Goal: Task Accomplishment & Management: Use online tool/utility

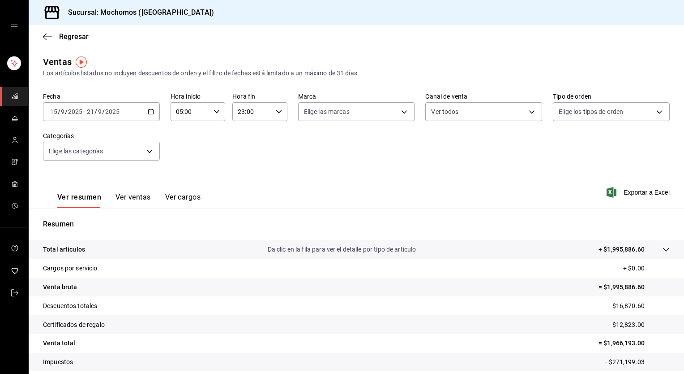
click at [155, 115] on div "[DATE] [DATE] - [DATE] [DATE]" at bounding box center [101, 111] width 117 height 19
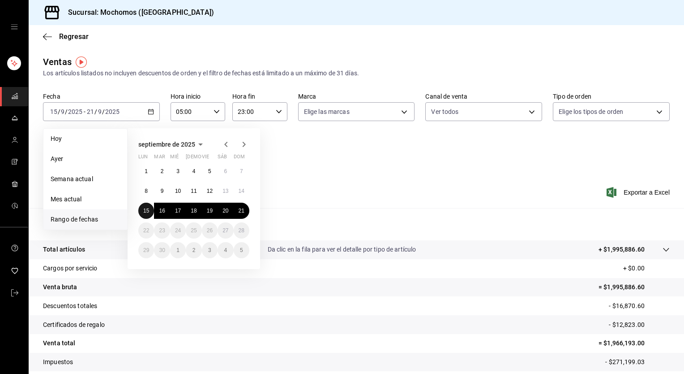
click at [147, 210] on abbr "15" at bounding box center [146, 210] width 6 height 6
click at [51, 40] on span "Regresar" at bounding box center [66, 36] width 46 height 9
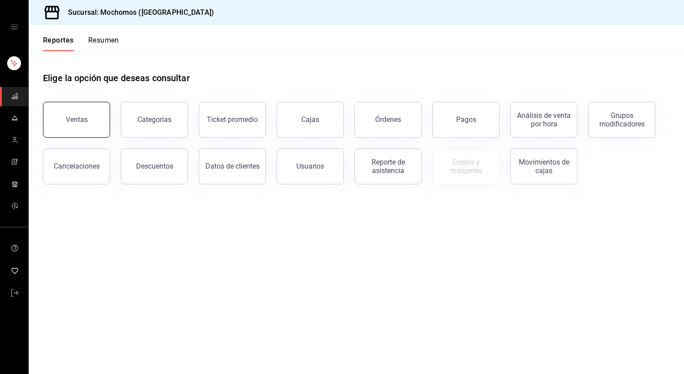
click at [70, 119] on div "Ventas" at bounding box center [77, 119] width 22 height 9
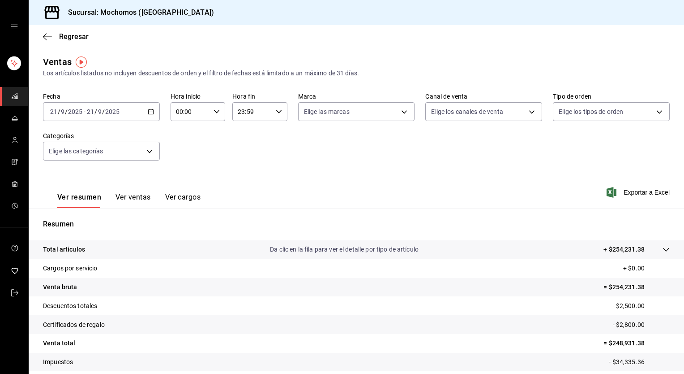
click at [149, 114] on \(Stroke\) "button" at bounding box center [150, 111] width 5 height 5
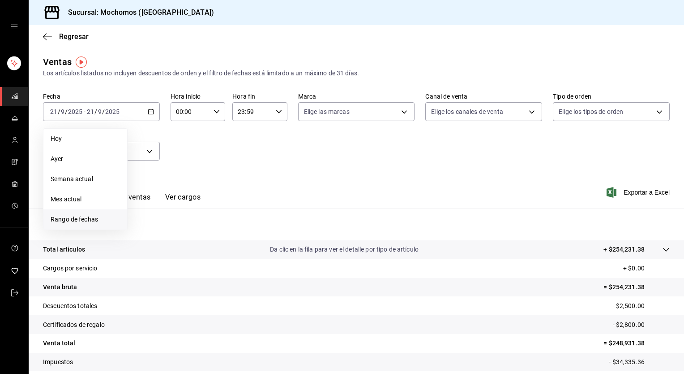
click at [96, 216] on span "Rango de fechas" at bounding box center [85, 219] width 69 height 9
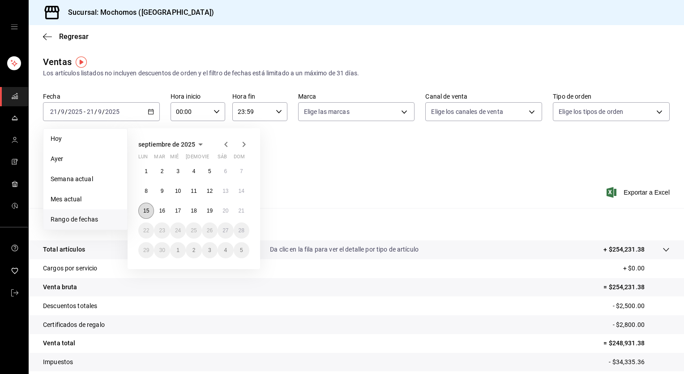
click at [146, 207] on abbr "15" at bounding box center [146, 210] width 6 height 6
click at [247, 209] on button "21" at bounding box center [242, 210] width 16 height 16
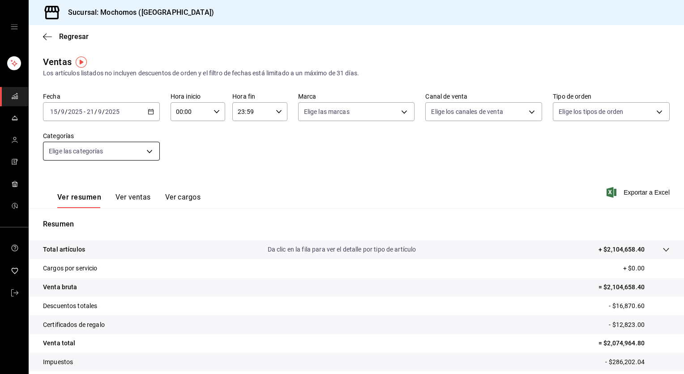
click at [143, 150] on body "Sucursal: Mochomos (Torreon) Regresar Ventas Los artículos listados no incluyen…" at bounding box center [342, 187] width 684 height 374
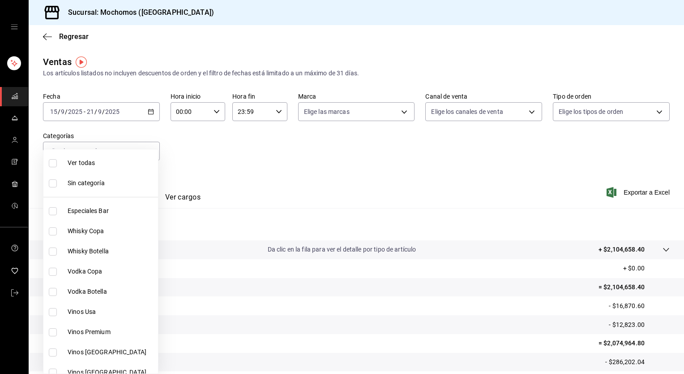
click at [107, 168] on li "Ver todas" at bounding box center [100, 163] width 115 height 20
type input "3341872a-5347-4118-8f87-61381635e763,4fab835b-5ce3-44d6-a3b1-a21d3d8a3381,4ccb8…"
checkbox input "true"
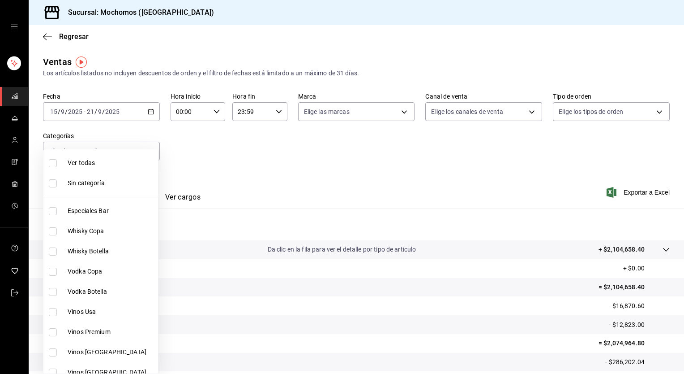
checkbox input "true"
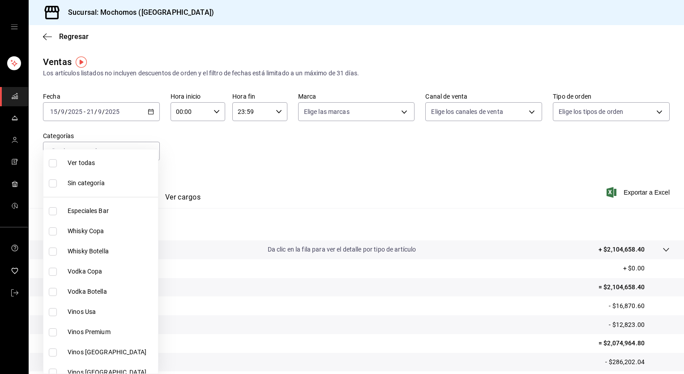
checkbox input "true"
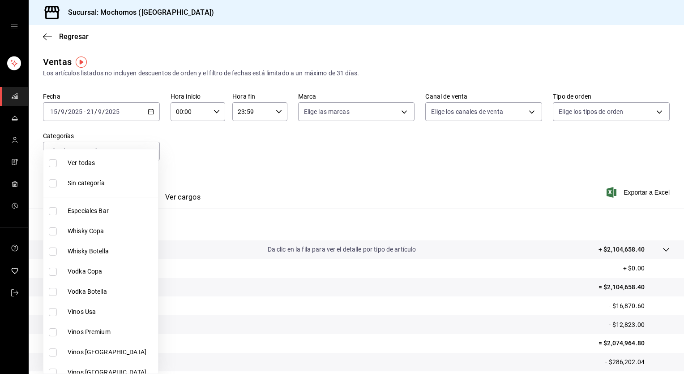
checkbox input "true"
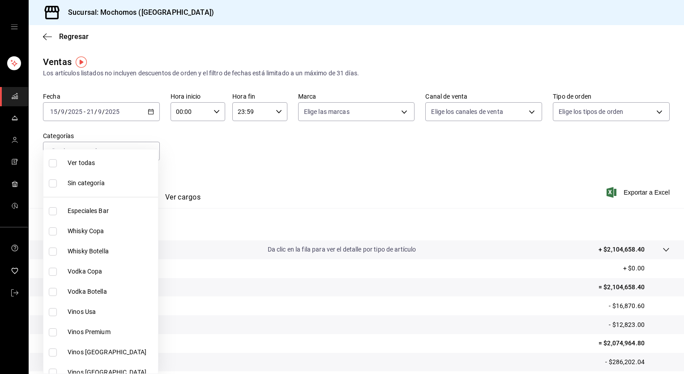
checkbox input "true"
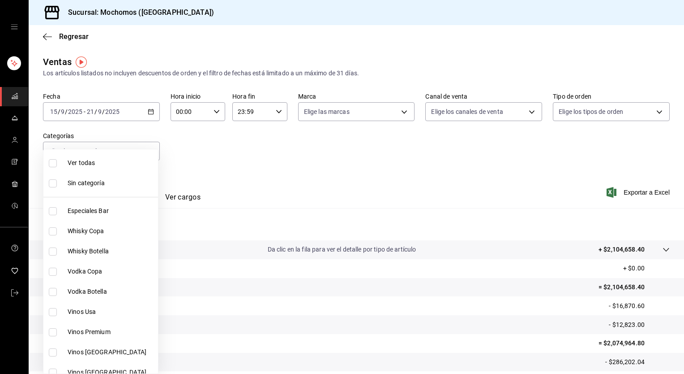
checkbox input "true"
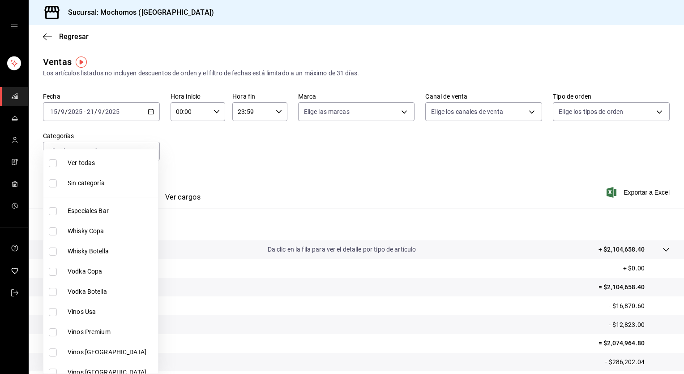
checkbox input "true"
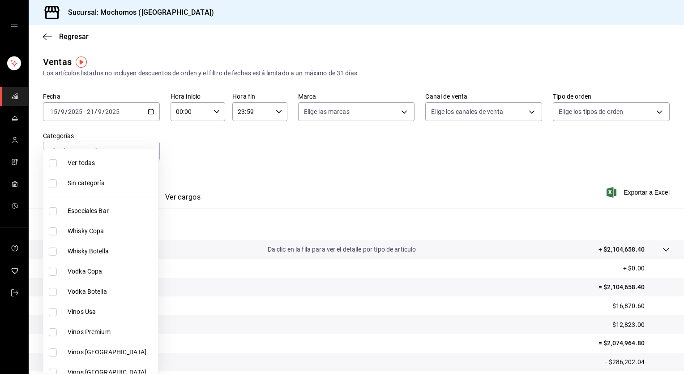
checkbox input "true"
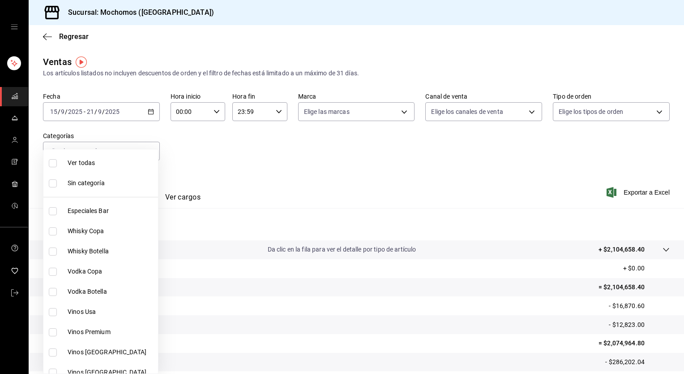
checkbox input "true"
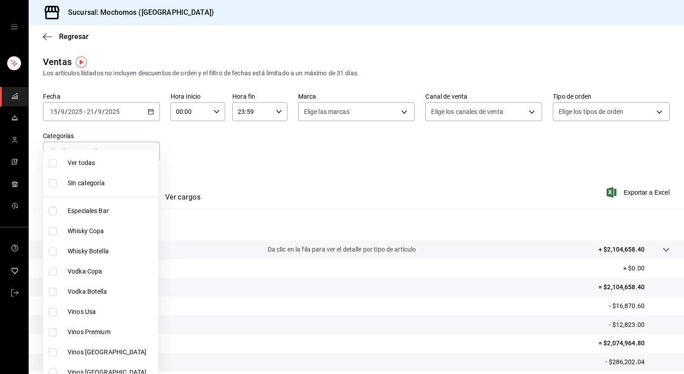
checkbox input "true"
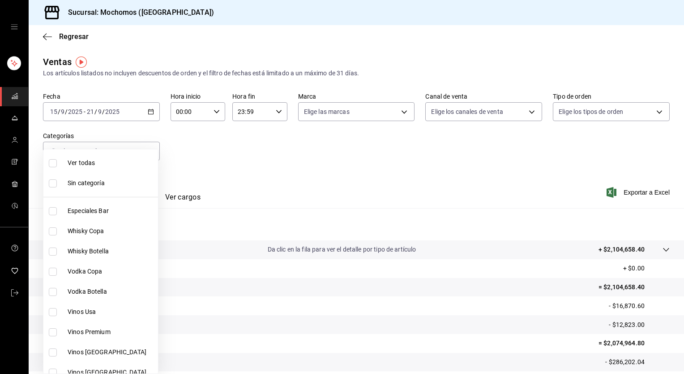
checkbox input "true"
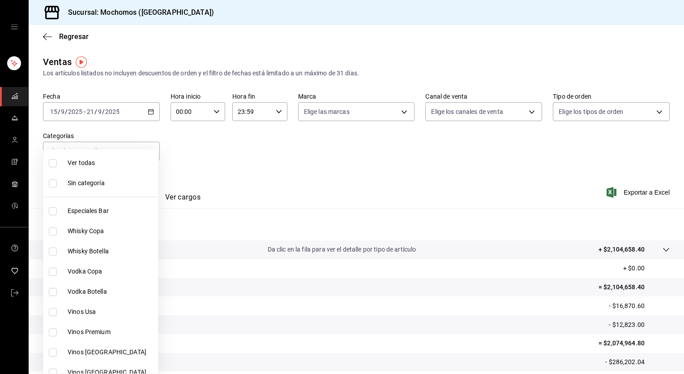
checkbox input "true"
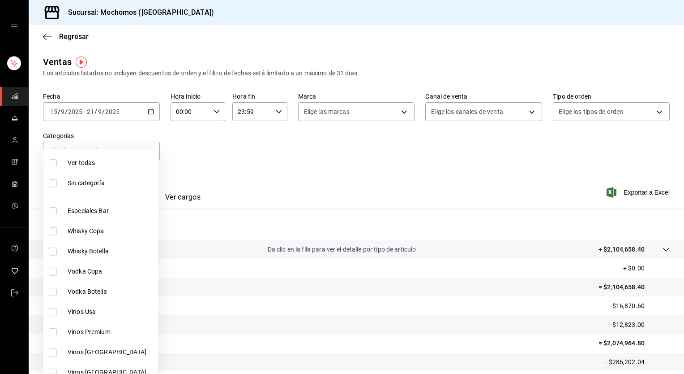
checkbox input "true"
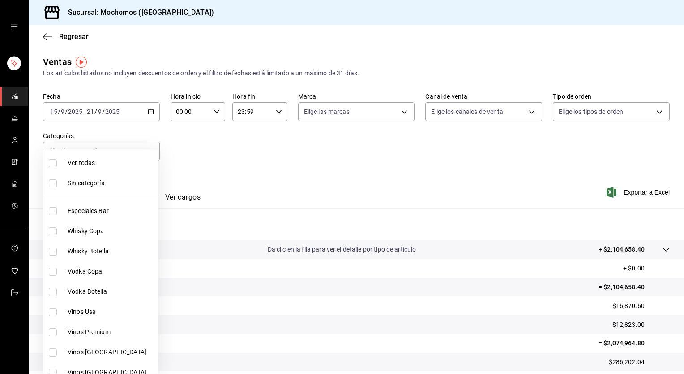
checkbox input "true"
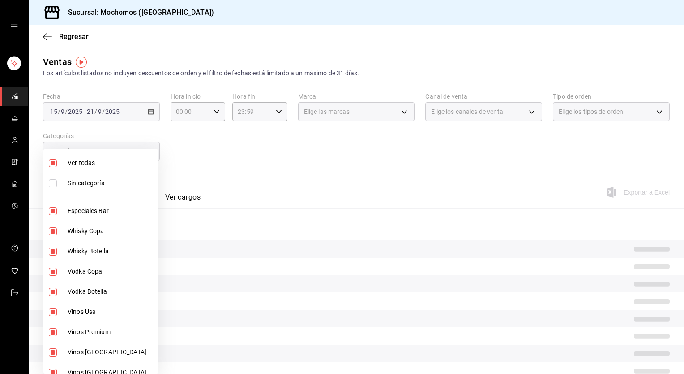
click at [259, 182] on div at bounding box center [342, 187] width 684 height 374
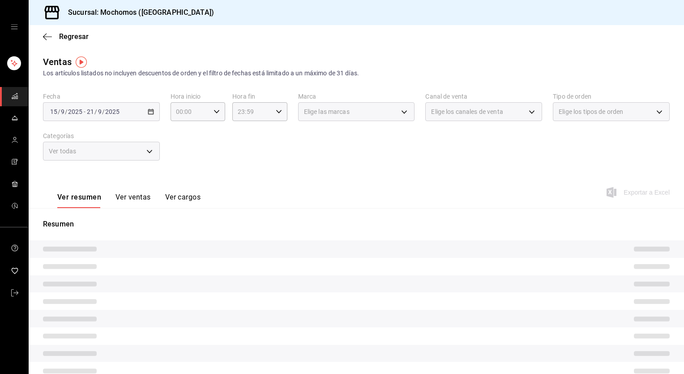
click at [259, 182] on div "Ver resumen Ver ventas Ver cargos Exportar a Excel" at bounding box center [357, 189] width 656 height 37
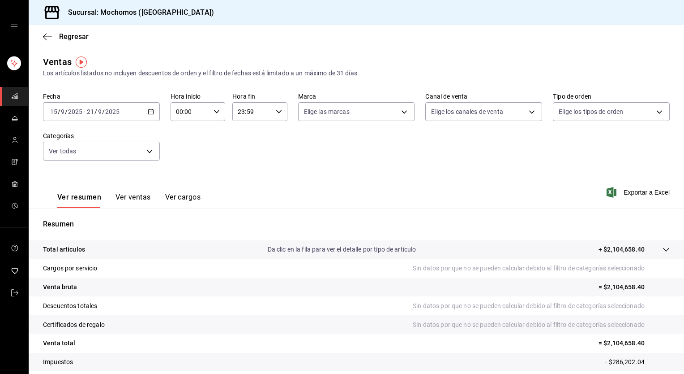
click at [259, 182] on div "Ver resumen Ver ventas Ver cargos Exportar a Excel" at bounding box center [357, 189] width 656 height 37
click at [329, 119] on body "Sucursal: Mochomos (Torreon) Regresar Ventas Los artículos listados no incluyen…" at bounding box center [342, 187] width 684 height 374
click at [332, 145] on span "Ver todas" at bounding box center [333, 146] width 27 height 9
type input "c8544d00-0077-49dd-9e07-f6fffff65e49"
checkbox input "true"
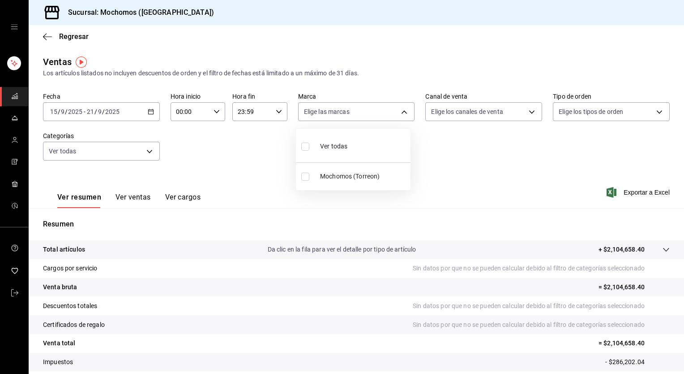
checkbox input "true"
click at [463, 146] on div at bounding box center [342, 187] width 684 height 374
click at [462, 103] on body "Sucursal: Mochomos (Torreon) Regresar Ventas Los artículos listados no incluyen…" at bounding box center [342, 187] width 684 height 374
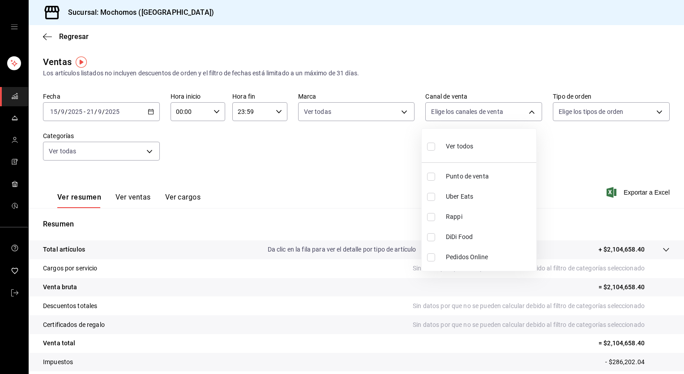
click at [454, 139] on div "Ver todos" at bounding box center [450, 145] width 46 height 19
type input "PARROT,UBER_EATS,RAPPI,DIDI_FOOD,ONLINE"
checkbox input "true"
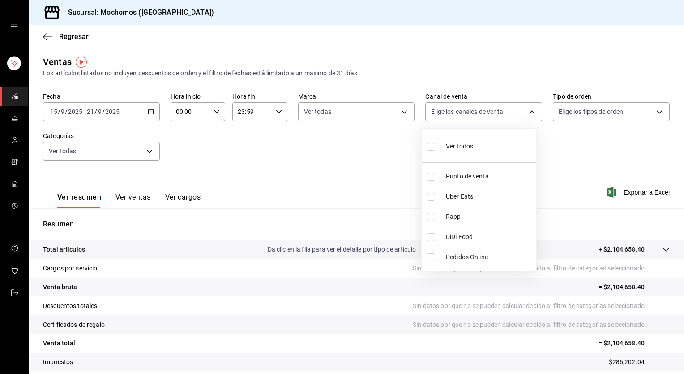
checkbox input "true"
click at [567, 119] on div at bounding box center [342, 187] width 684 height 374
click at [567, 119] on body "Sucursal: Mochomos (Torreon) Regresar Ventas Los artículos listados no incluyen…" at bounding box center [342, 187] width 684 height 374
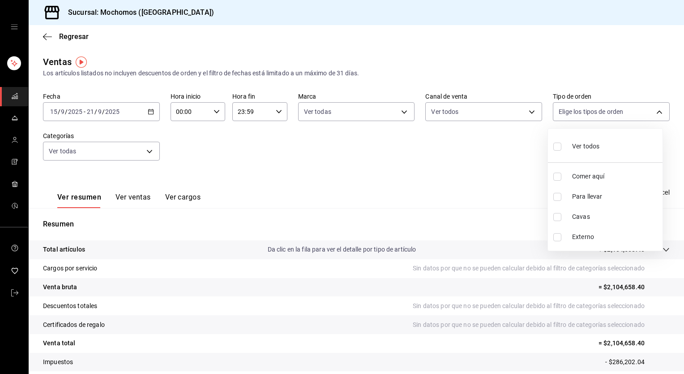
click at [570, 141] on div "Ver todos" at bounding box center [577, 145] width 46 height 19
type input "98c27cb7-4c58-4a9f-b691-5d7e954b9197,21a64d44-f9f2-4bf2-a1e6-486e07a13b50,71bb9…"
checkbox input "true"
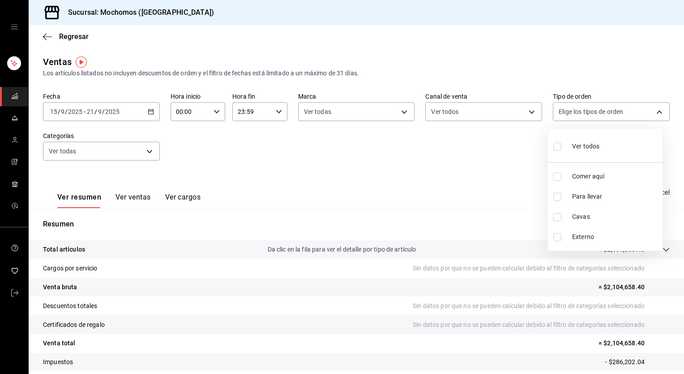
checkbox input "true"
click at [392, 211] on div at bounding box center [342, 187] width 684 height 374
click at [629, 189] on span "Exportar a Excel" at bounding box center [639, 192] width 61 height 11
click at [149, 111] on \(Stroke\) "button" at bounding box center [150, 111] width 5 height 0
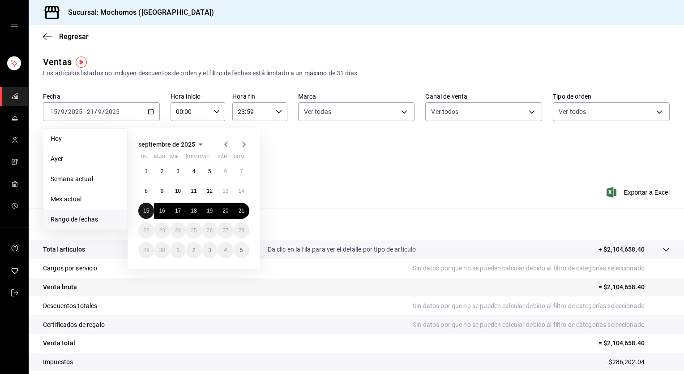
click at [143, 212] on button "15" at bounding box center [146, 210] width 16 height 16
click at [241, 209] on abbr "21" at bounding box center [242, 210] width 6 height 6
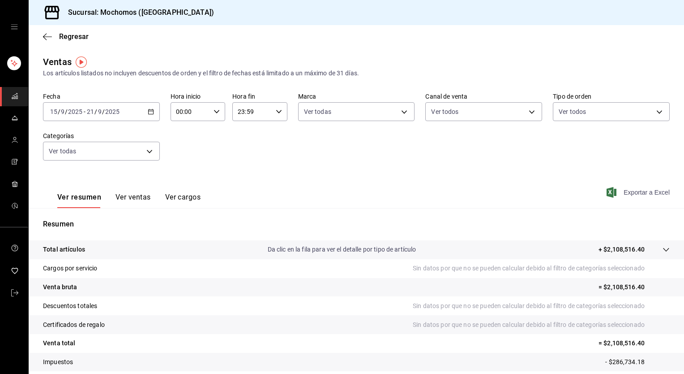
click at [615, 193] on span "Exportar a Excel" at bounding box center [639, 192] width 61 height 11
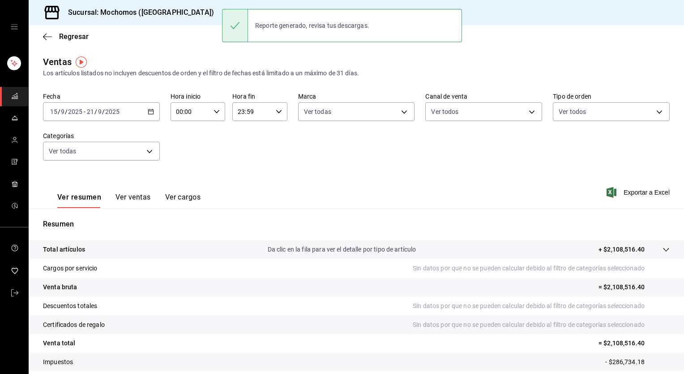
click at [150, 113] on icon "button" at bounding box center [151, 111] width 6 height 6
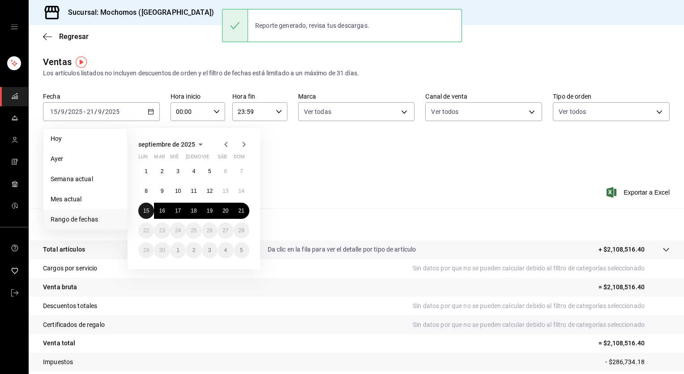
click at [144, 207] on abbr "15" at bounding box center [146, 210] width 6 height 6
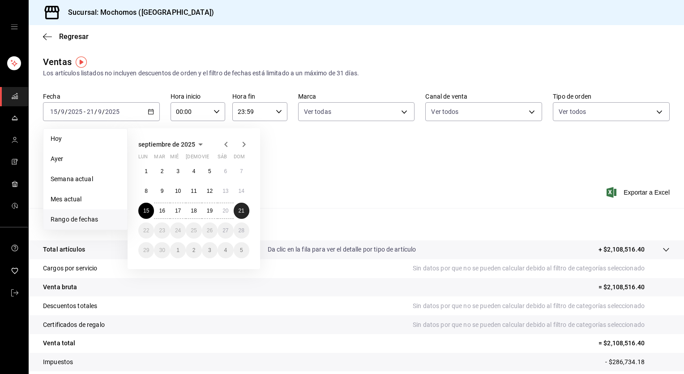
click at [240, 209] on abbr "21" at bounding box center [242, 210] width 6 height 6
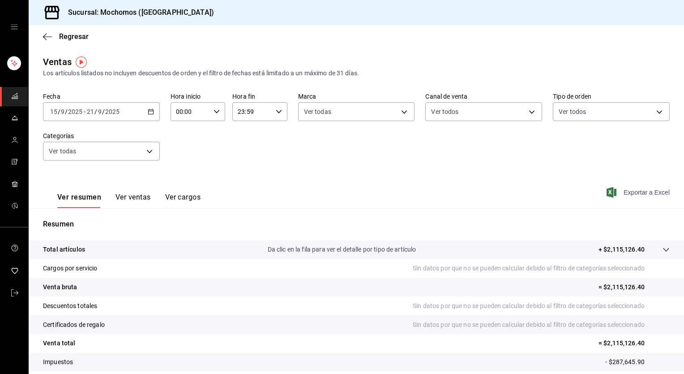
click at [629, 196] on span "Exportar a Excel" at bounding box center [639, 192] width 61 height 11
click at [148, 110] on \(Stroke\) "button" at bounding box center [150, 111] width 5 height 5
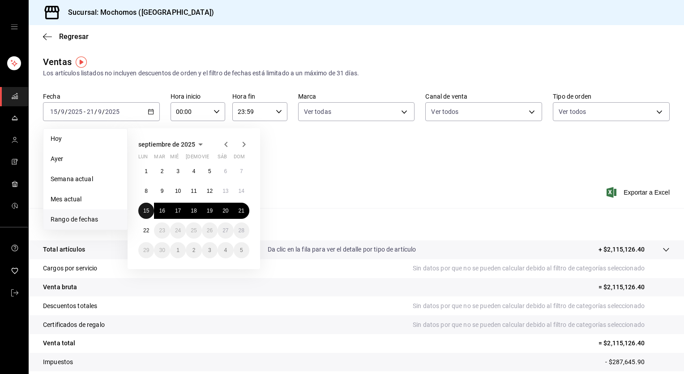
click at [147, 208] on abbr "15" at bounding box center [146, 210] width 6 height 6
click at [239, 210] on abbr "21" at bounding box center [242, 210] width 6 height 6
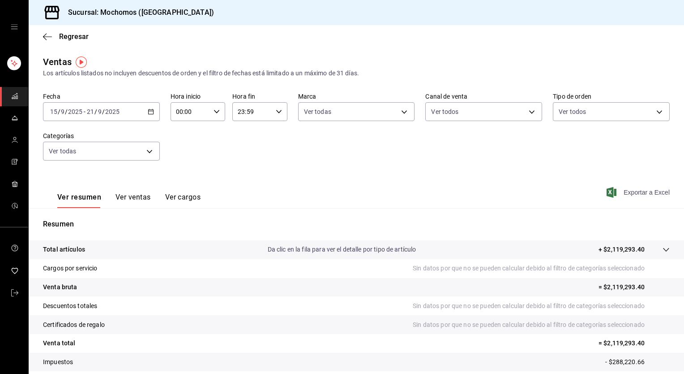
click at [621, 194] on span "Exportar a Excel" at bounding box center [639, 192] width 61 height 11
